Goal: Task Accomplishment & Management: Use online tool/utility

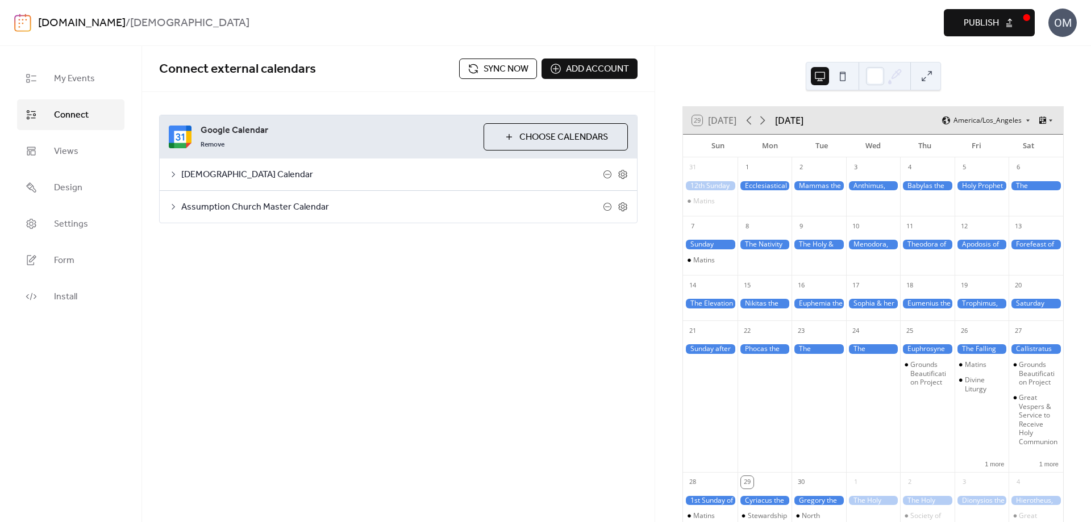
click at [430, 175] on span "[DEMOGRAPHIC_DATA] Calendar" at bounding box center [392, 175] width 422 height 14
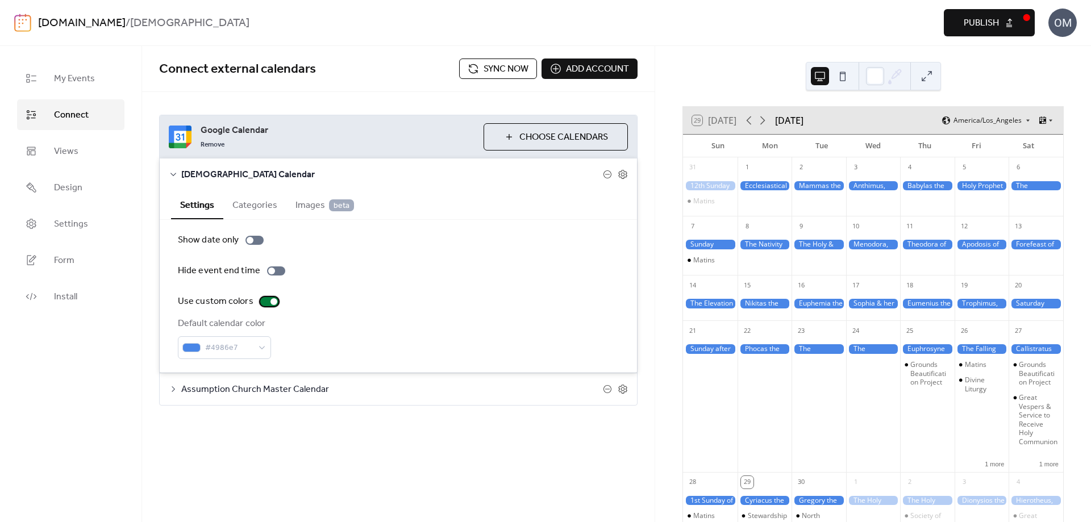
click at [271, 302] on div at bounding box center [273, 301] width 7 height 7
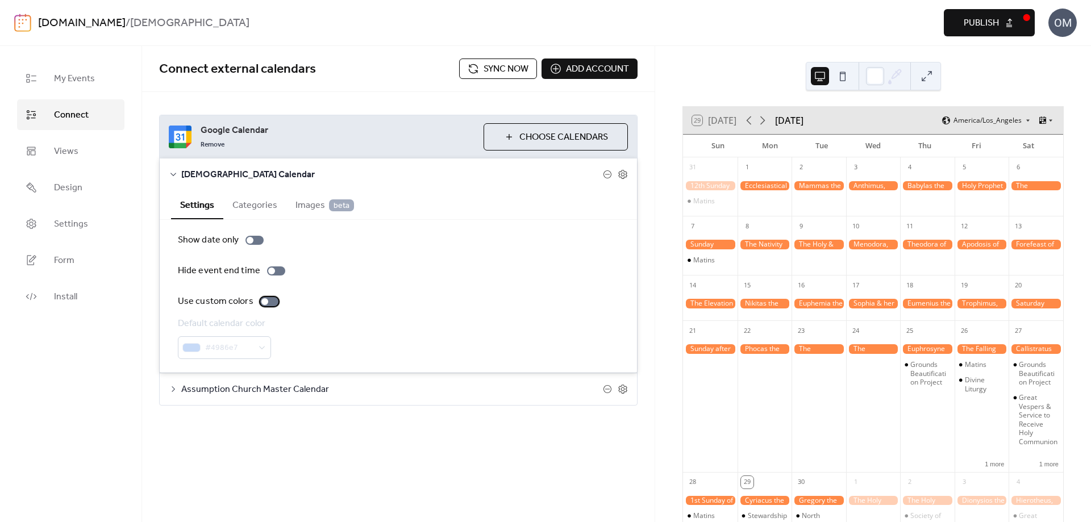
click at [262, 299] on div at bounding box center [264, 301] width 7 height 7
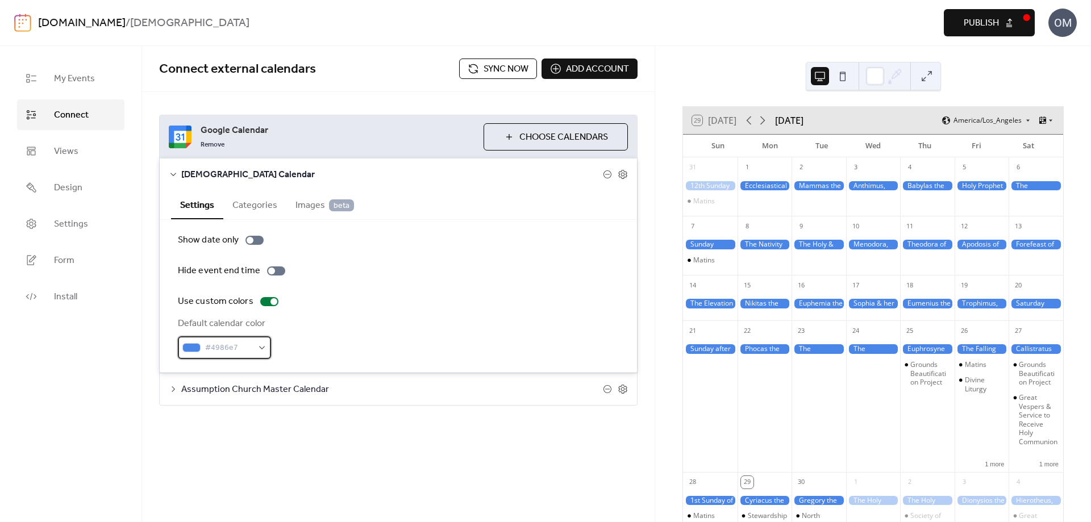
click at [268, 347] on div "#4986e7" at bounding box center [224, 347] width 93 height 23
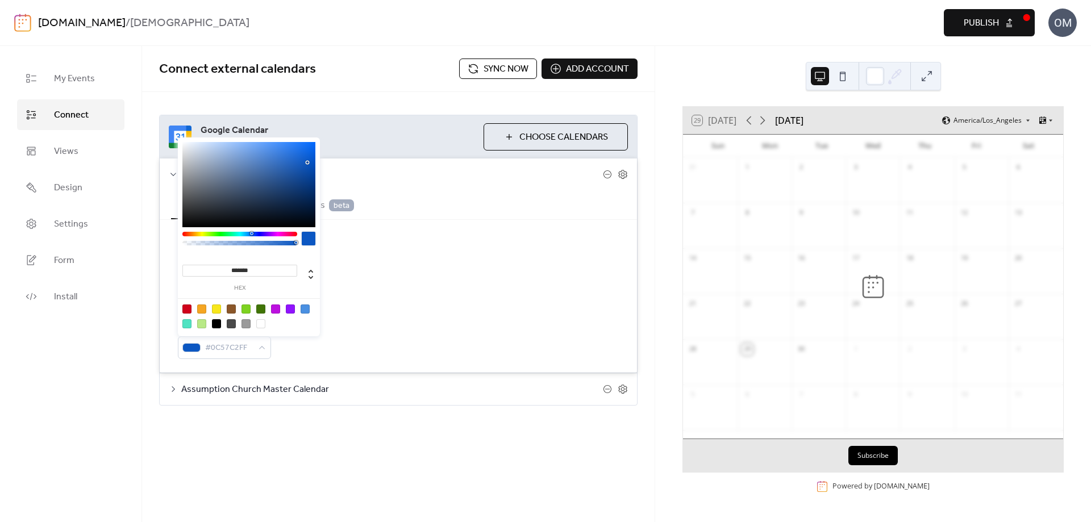
type input "*******"
drag, startPoint x: 273, startPoint y: 149, endPoint x: 307, endPoint y: 166, distance: 38.4
click at [307, 166] on div at bounding box center [307, 166] width 2 height 2
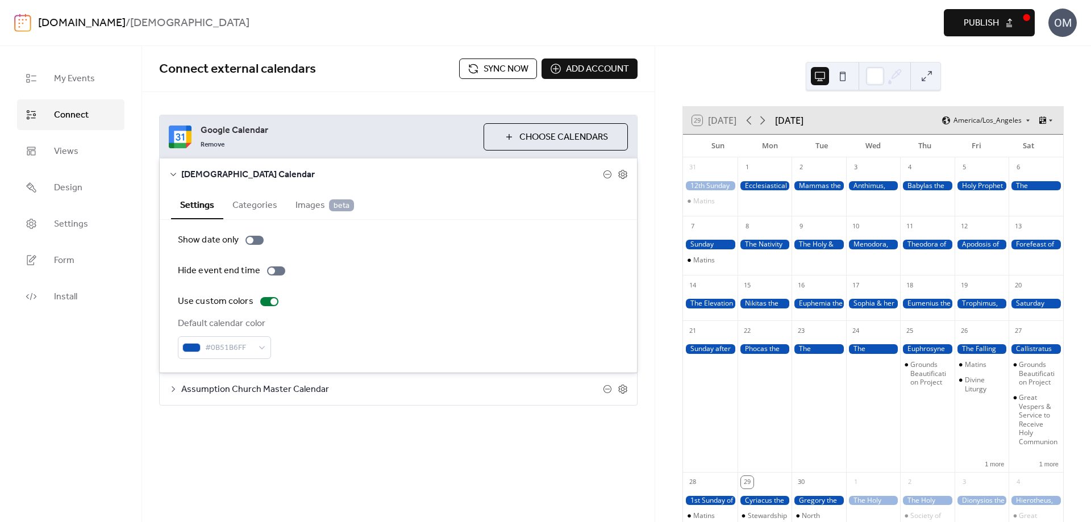
click at [459, 440] on div "Connect external calendars Sync now Add account Google Calendar Remove Choose C…" at bounding box center [398, 248] width 512 height 405
click at [370, 134] on span "Google Calendar" at bounding box center [338, 131] width 274 height 14
click at [512, 506] on div "Connect external calendars Sync now Add account Google Calendar Remove Choose C…" at bounding box center [398, 284] width 512 height 476
drag, startPoint x: 625, startPoint y: 173, endPoint x: 615, endPoint y: 176, distance: 10.1
click at [623, 174] on icon at bounding box center [623, 174] width 10 height 10
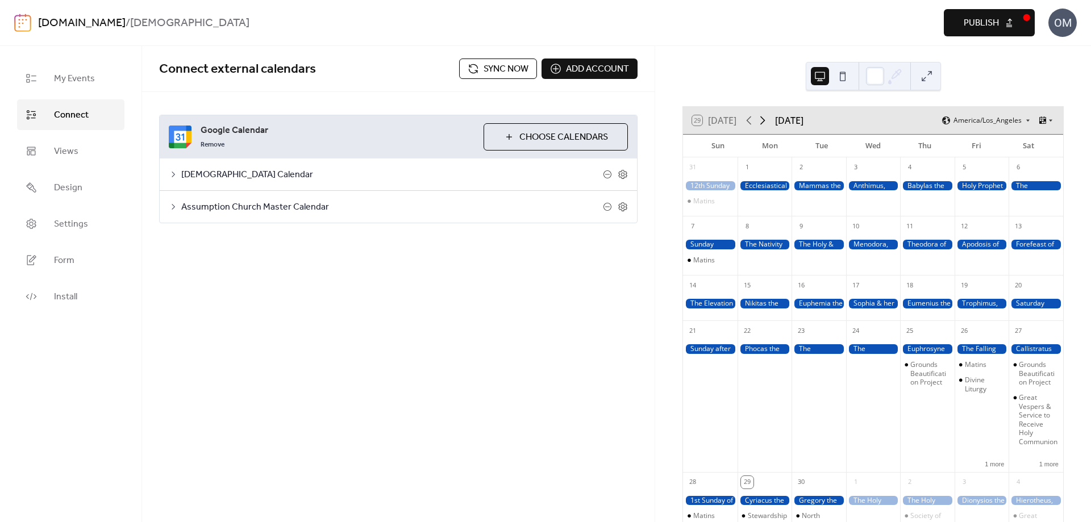
click at [765, 118] on icon at bounding box center [763, 121] width 14 height 14
